Goal: Task Accomplishment & Management: Use online tool/utility

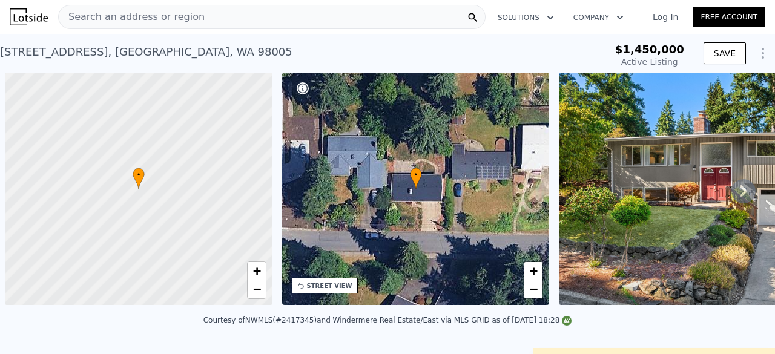
click at [257, 15] on div "Search an address or region" at bounding box center [272, 17] width 428 height 24
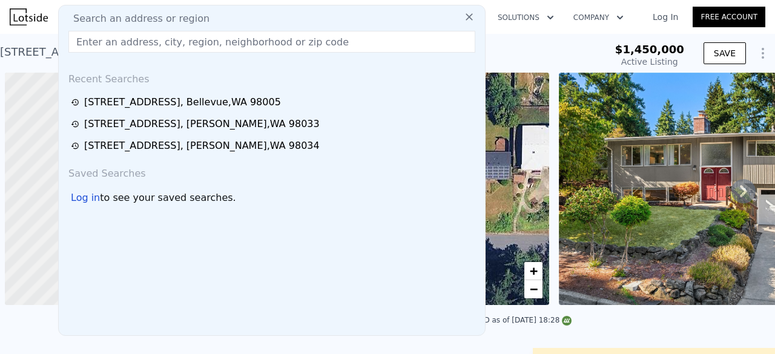
scroll to position [0, 5]
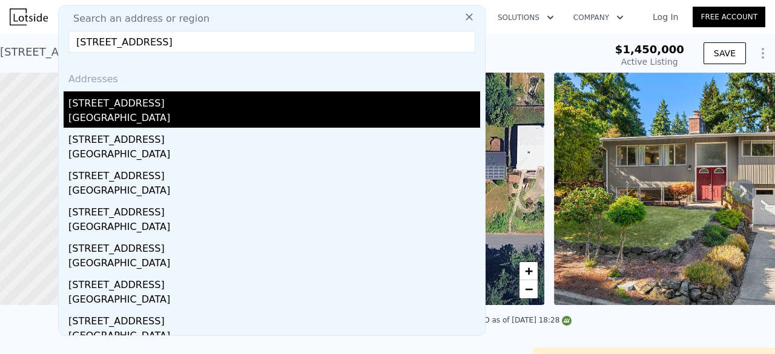
type input "[STREET_ADDRESS]"
click at [180, 105] on div "[STREET_ADDRESS]" at bounding box center [274, 100] width 412 height 19
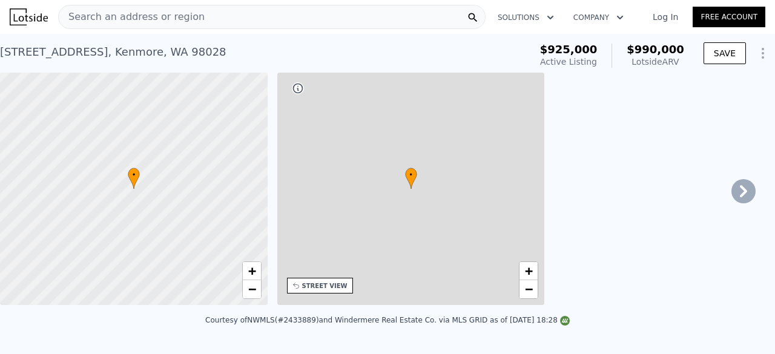
type input "4"
type input "1"
type input "2.5"
type input "1180"
type input "2110"
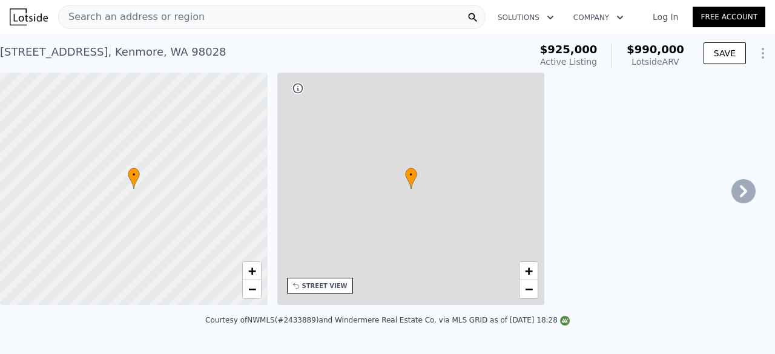
type input "7200"
type input "12952"
type input "$ 990,000"
type input "6"
type input "-$ 68,401"
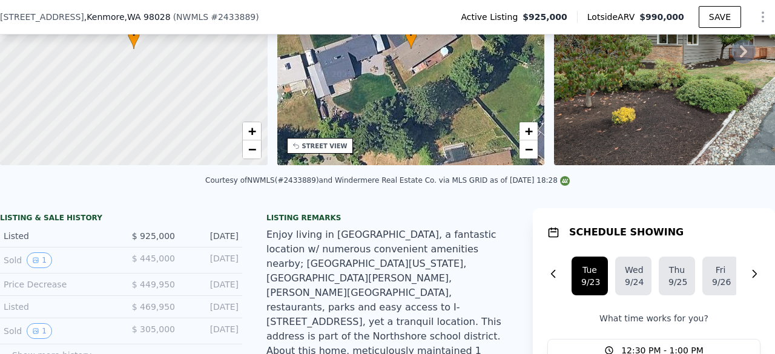
scroll to position [56, 0]
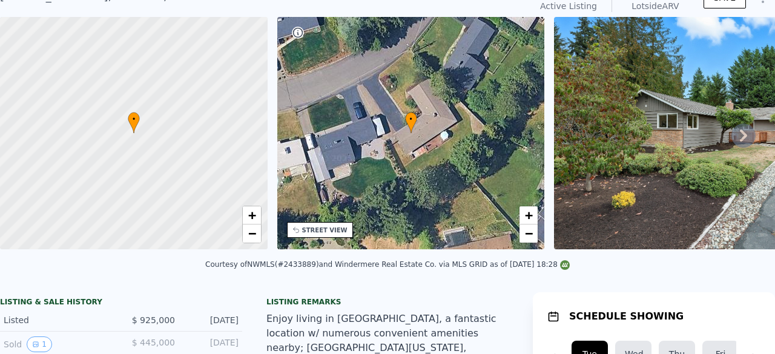
click at [154, 23] on div at bounding box center [133, 133] width 321 height 279
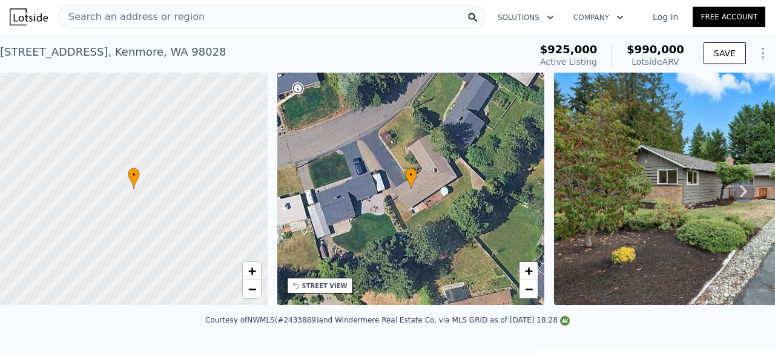
click at [153, 16] on span "Search an address or region" at bounding box center [132, 17] width 146 height 15
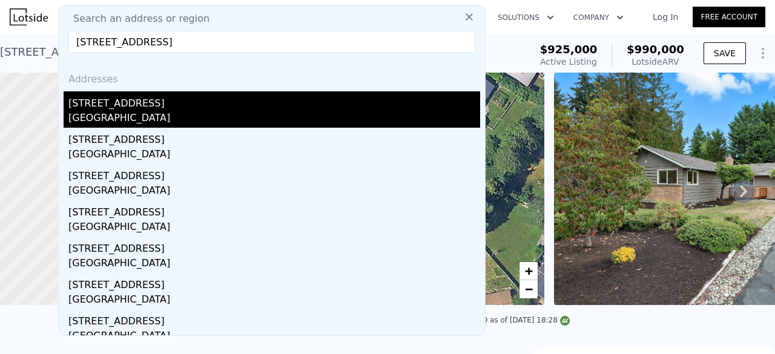
type input "[STREET_ADDRESS]"
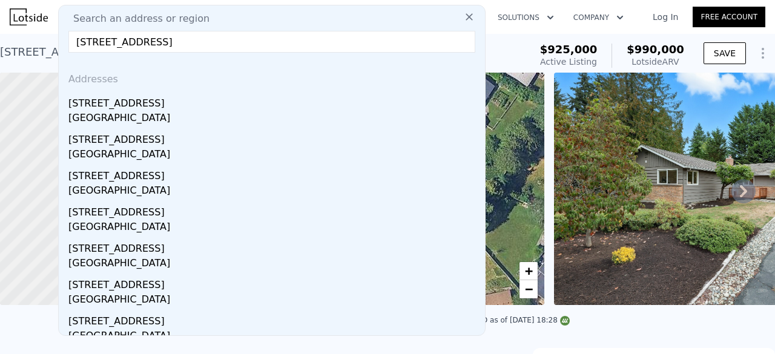
drag, startPoint x: 151, startPoint y: 107, endPoint x: 240, endPoint y: 101, distance: 89.8
click at [151, 107] on div "[STREET_ADDRESS]" at bounding box center [274, 100] width 412 height 19
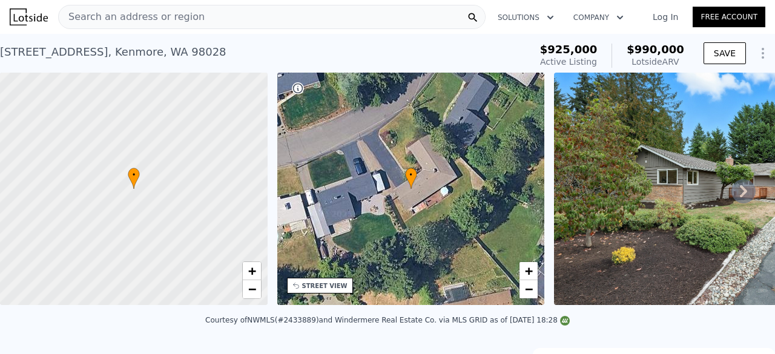
type input "4"
type input "6"
type input "2.5"
type input "3.25"
type input "2500"
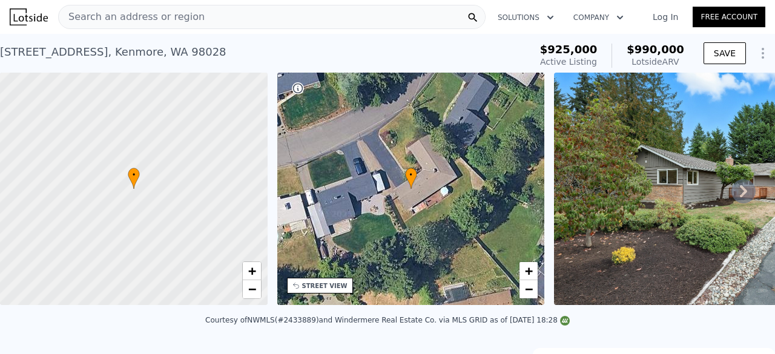
type input "3790"
type input "5426"
type input "10968"
type input "$ 1,672,000"
type input "8"
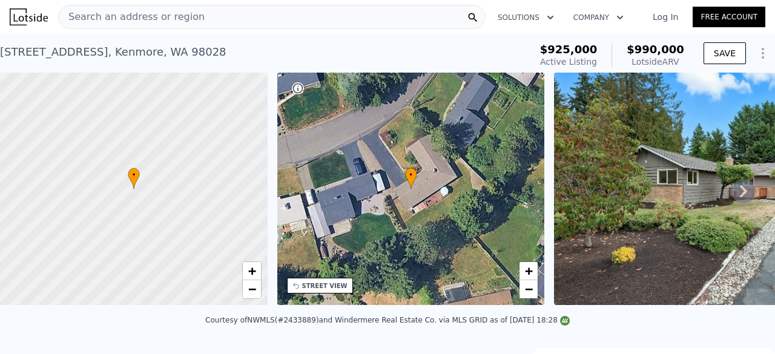
type input "$ 324,860"
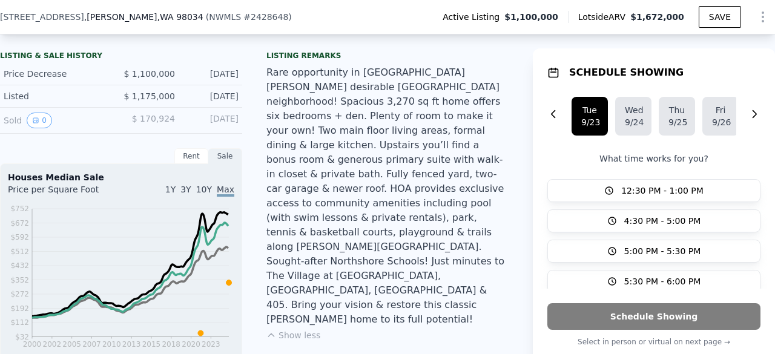
scroll to position [56, 0]
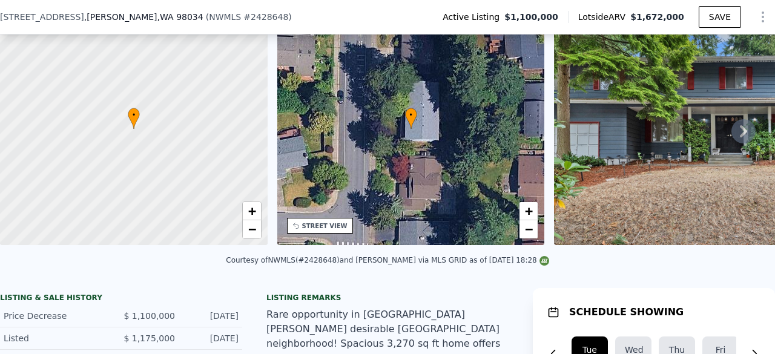
click at [261, 22] on div at bounding box center [133, 129] width 321 height 279
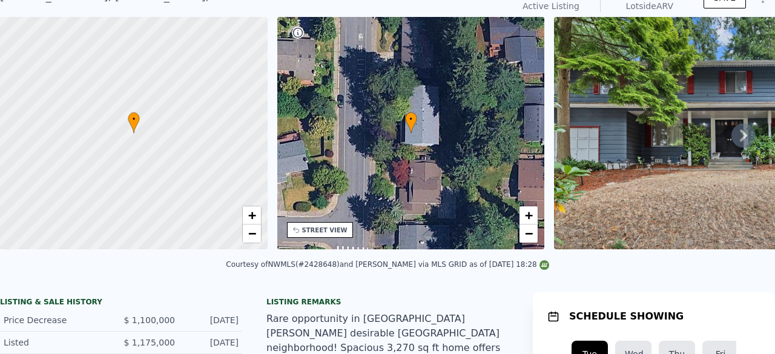
scroll to position [4, 0]
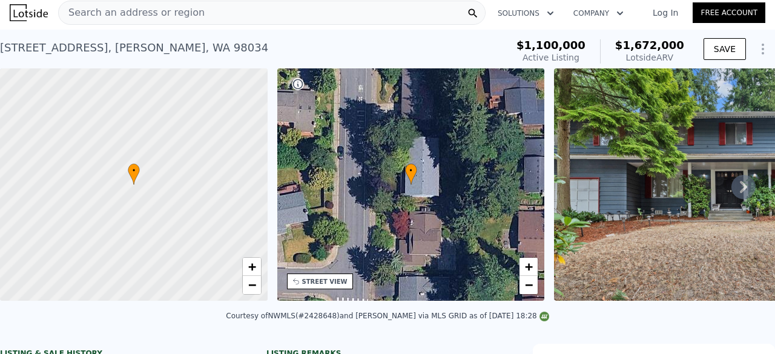
click at [213, 12] on div "Search an address or region" at bounding box center [272, 13] width 428 height 24
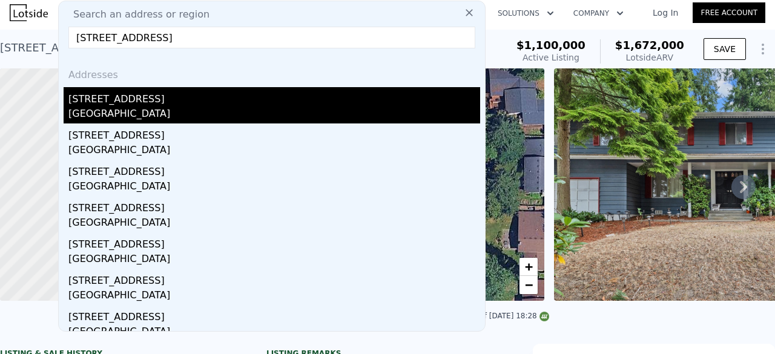
type input "[STREET_ADDRESS]"
click at [165, 101] on div "[STREET_ADDRESS]" at bounding box center [274, 96] width 412 height 19
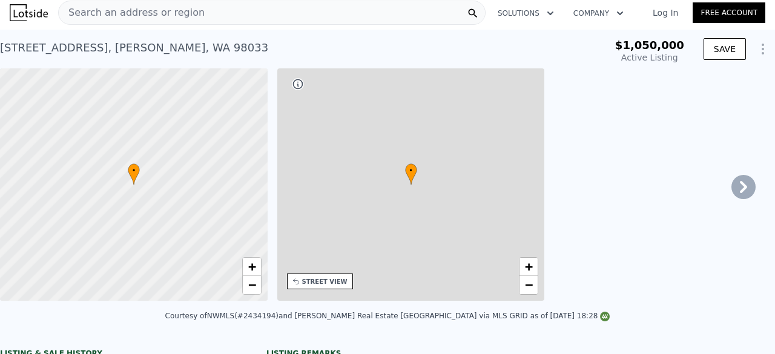
type input "1"
type input "4"
type input "0.75"
type input "2.25"
type input "940"
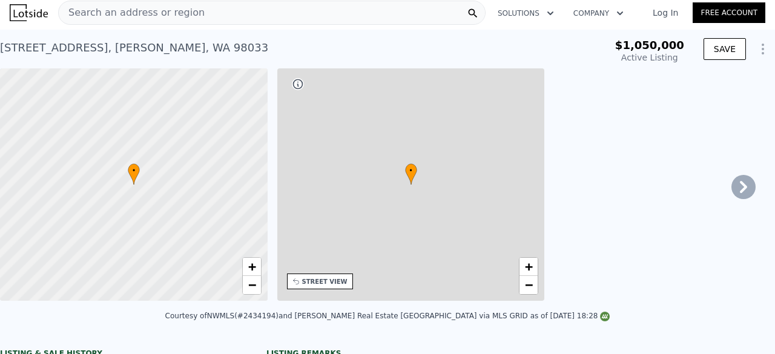
type input "1780"
type input "6225"
type input "10500"
type input "$ 1,576,000"
type input "$ 297,610"
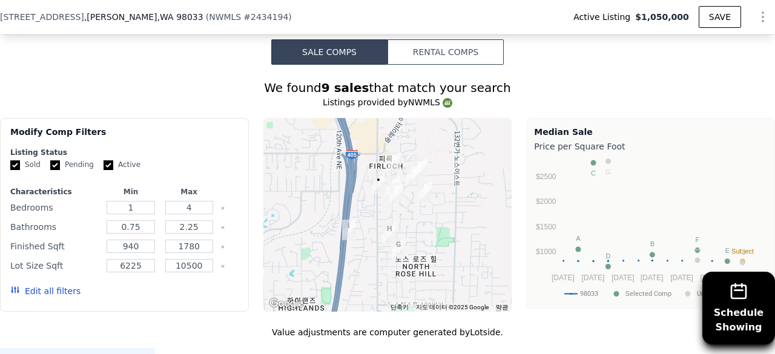
scroll to position [1635, 0]
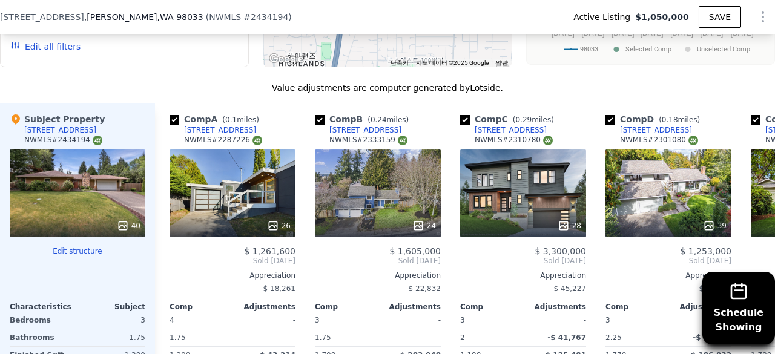
click at [90, 247] on button "Edit structure" at bounding box center [78, 252] width 136 height 10
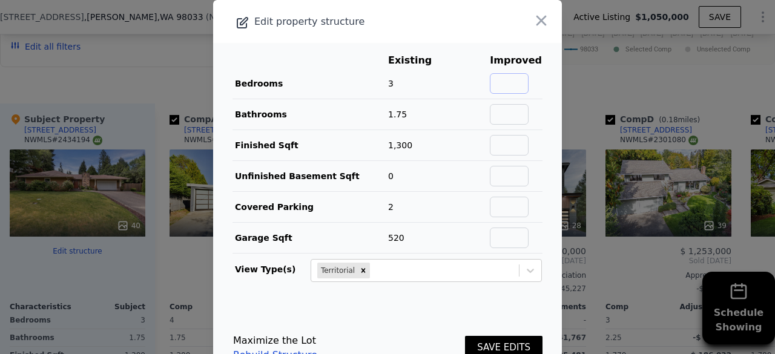
click at [510, 81] on input "text" at bounding box center [509, 83] width 39 height 21
type input "3"
click at [505, 114] on input "text" at bounding box center [509, 114] width 39 height 21
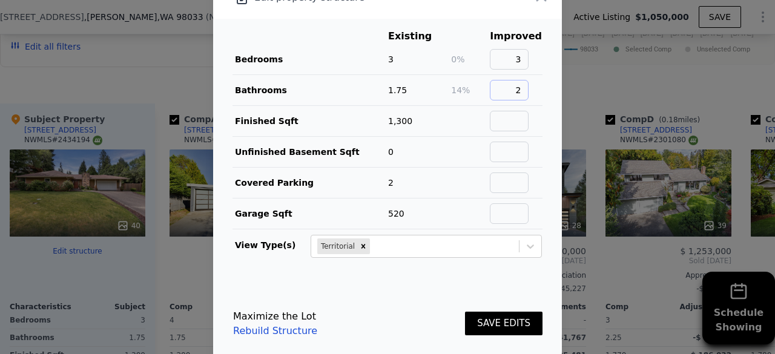
scroll to position [35, 0]
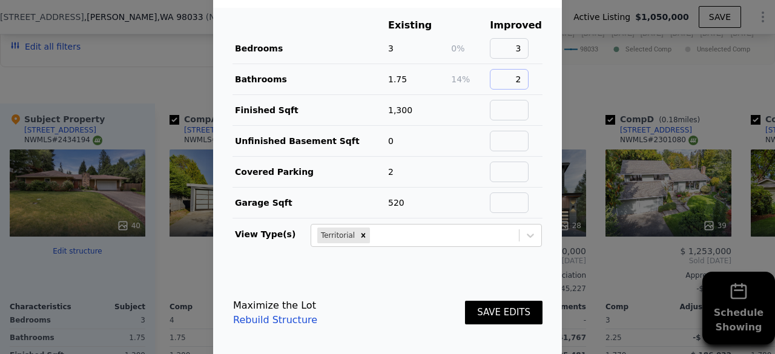
type input "2"
click at [492, 305] on button "SAVE EDITS" at bounding box center [504, 313] width 78 height 24
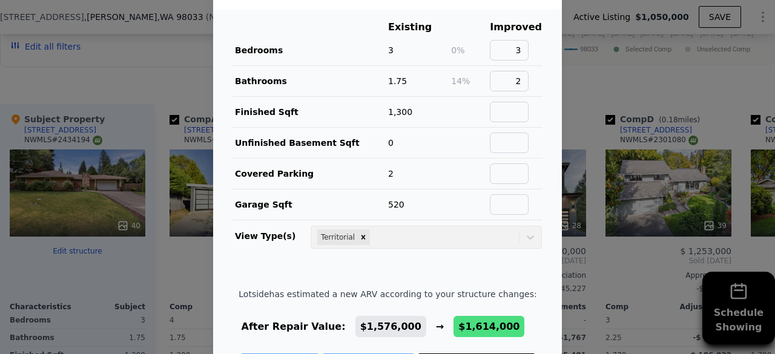
scroll to position [0, 0]
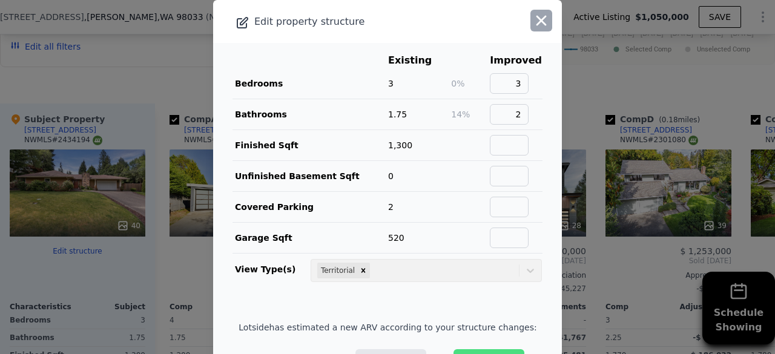
click at [533, 21] on icon "button" at bounding box center [541, 20] width 17 height 17
